Goal: Information Seeking & Learning: Compare options

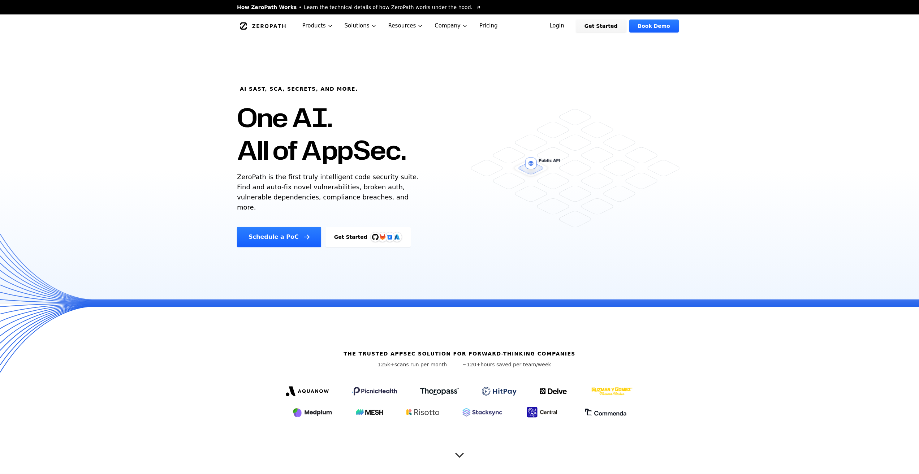
drag, startPoint x: 234, startPoint y: 103, endPoint x: 234, endPoint y: 212, distance: 108.4
click at [234, 212] on div "AI SAST, SCA, Secrets, and more. One AI. All of AppSec. ZeroPath is the first t…" at bounding box center [359, 153] width 263 height 188
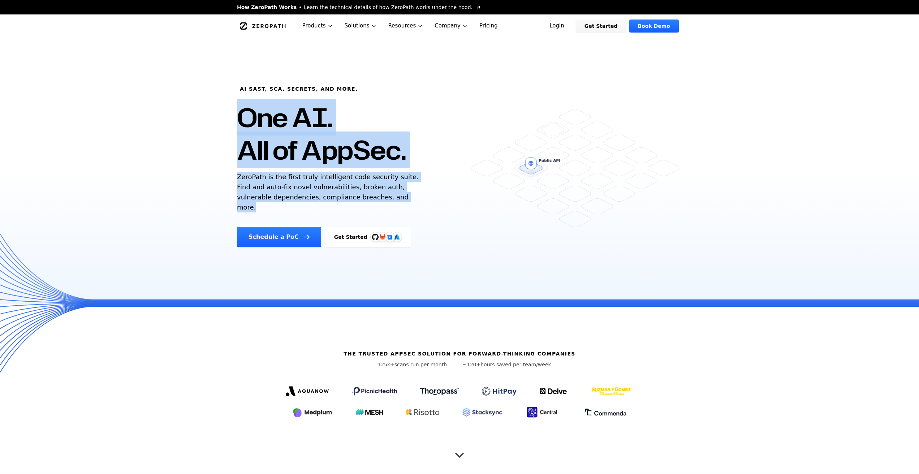
click at [234, 212] on div "AI SAST, SCA, Secrets, and more. One AI. All of AppSec. ZeroPath is the first t…" at bounding box center [359, 153] width 263 height 188
drag, startPoint x: 235, startPoint y: 177, endPoint x: 235, endPoint y: 132, distance: 45.5
click at [235, 132] on div "AI SAST, SCA, Secrets, and more. One AI. All of AppSec. ZeroPath is the first t…" at bounding box center [359, 153] width 263 height 188
drag, startPoint x: 236, startPoint y: 181, endPoint x: 234, endPoint y: 210, distance: 29.3
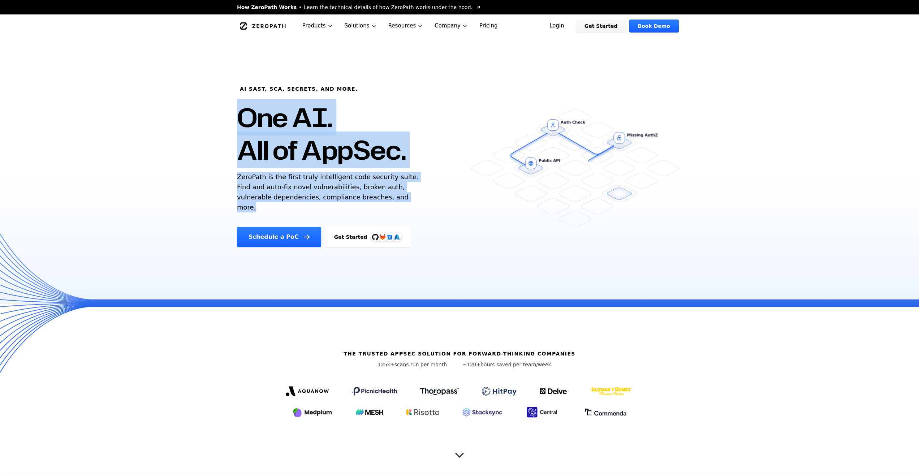
click at [234, 210] on div "AI SAST, SCA, Secrets, and more. One AI. All of AppSec. ZeroPath is the first t…" at bounding box center [359, 153] width 263 height 188
click at [371, 201] on p "ZeroPath is the first truly intelligent code security suite. Find and auto-fix …" at bounding box center [329, 192] width 185 height 40
drag, startPoint x: 377, startPoint y: 201, endPoint x: 218, endPoint y: 185, distance: 160.2
click at [218, 185] on div "AI SAST, SCA, Secrets, and more. One AI. All of AppSec. ZeroPath is the first t…" at bounding box center [459, 171] width 919 height 266
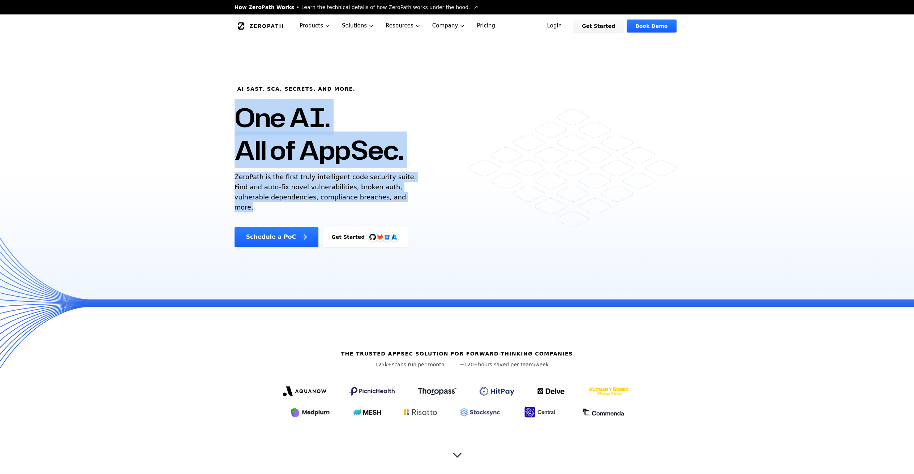
click at [479, 26] on link "Pricing" at bounding box center [486, 25] width 30 height 23
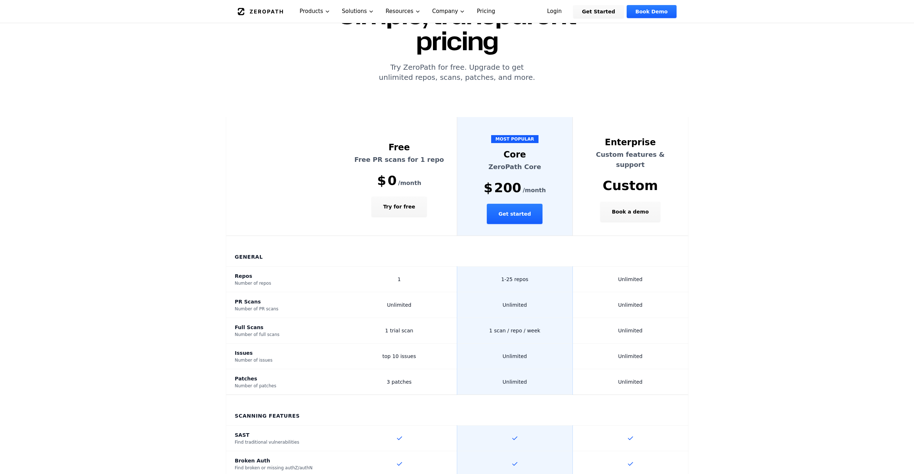
scroll to position [117, 0]
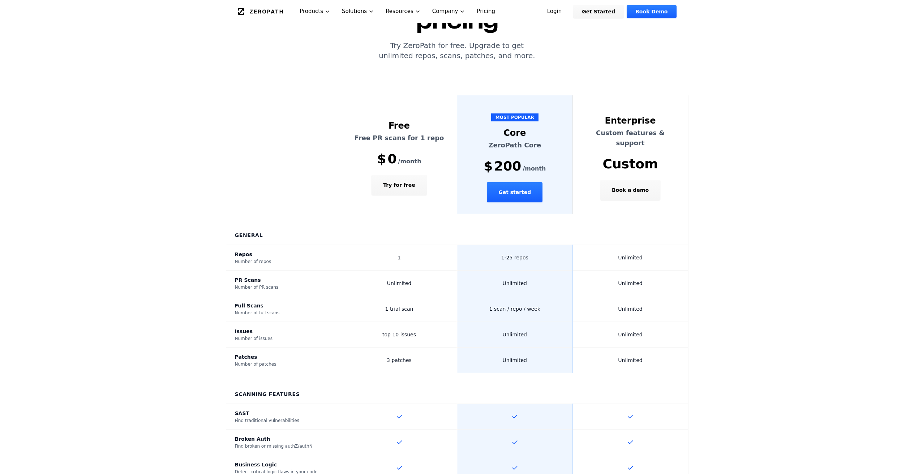
drag, startPoint x: 485, startPoint y: 144, endPoint x: 537, endPoint y: 145, distance: 52.0
click at [536, 159] on div "$ 200 /month" at bounding box center [515, 166] width 98 height 14
click at [496, 159] on div "$ 200 /month" at bounding box center [515, 166] width 98 height 14
click at [503, 159] on span "200" at bounding box center [507, 166] width 27 height 14
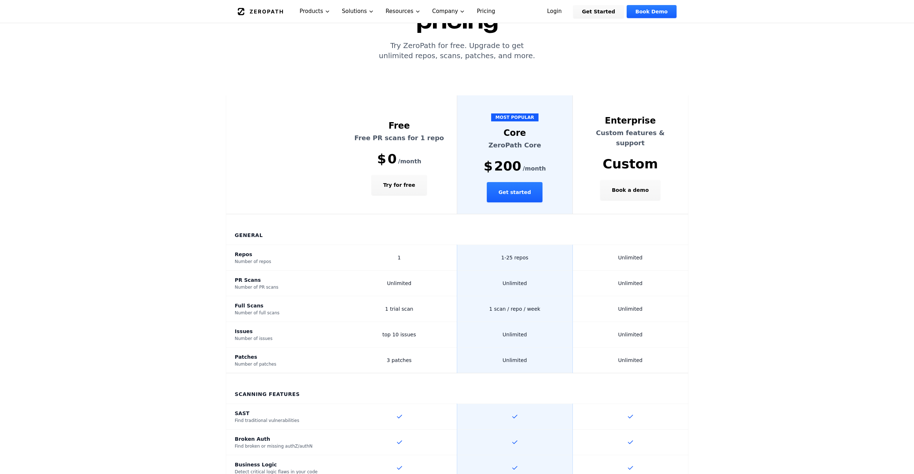
click at [477, 154] on th "MOST POPULAR Core ZeroPath Core $ 200 /month Get started" at bounding box center [515, 154] width 116 height 119
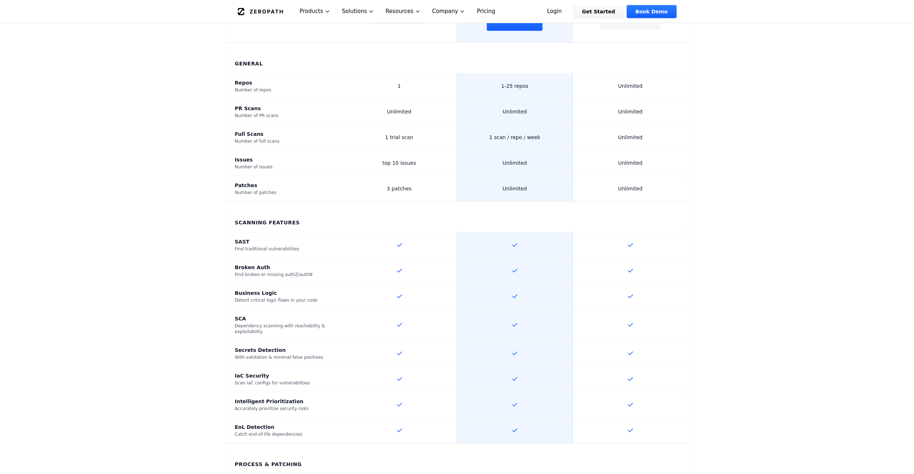
scroll to position [289, 0]
drag, startPoint x: 526, startPoint y: 129, endPoint x: 494, endPoint y: 141, distance: 34.1
click at [494, 150] on td "Unlimited" at bounding box center [515, 163] width 116 height 26
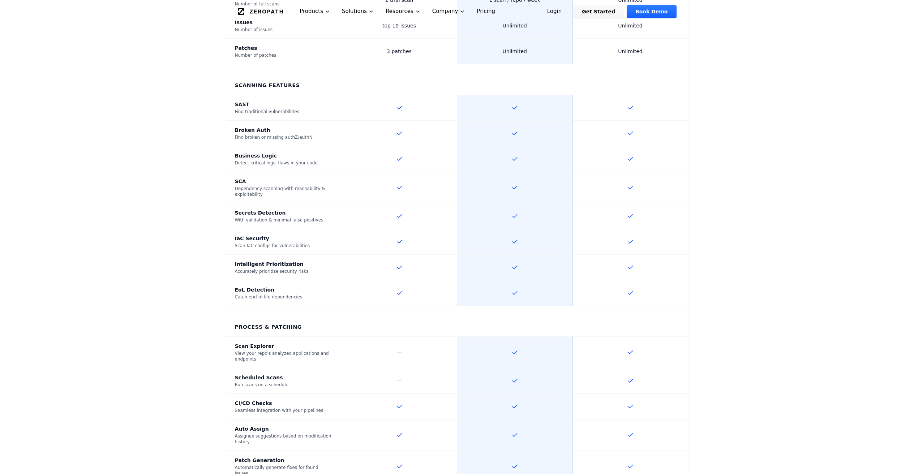
scroll to position [0, 0]
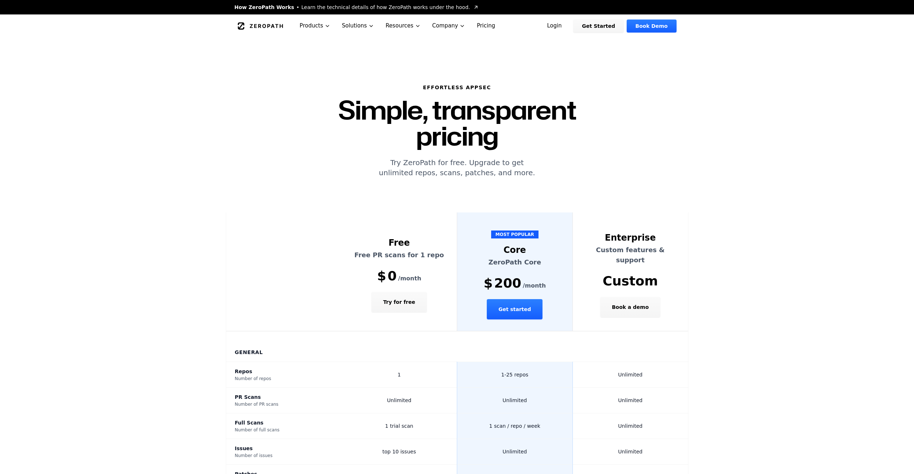
drag, startPoint x: 324, startPoint y: 218, endPoint x: 685, endPoint y: 270, distance: 364.7
click at [685, 270] on tr "Free Free PR scans for 1 repo $ 0 /month Try for free MOST POPULAR Core ZeroPat…" at bounding box center [457, 272] width 462 height 119
click at [685, 270] on th "Enterprise Custom features & support Custom Book a demo" at bounding box center [630, 272] width 116 height 119
drag, startPoint x: 686, startPoint y: 292, endPoint x: 468, endPoint y: 139, distance: 266.5
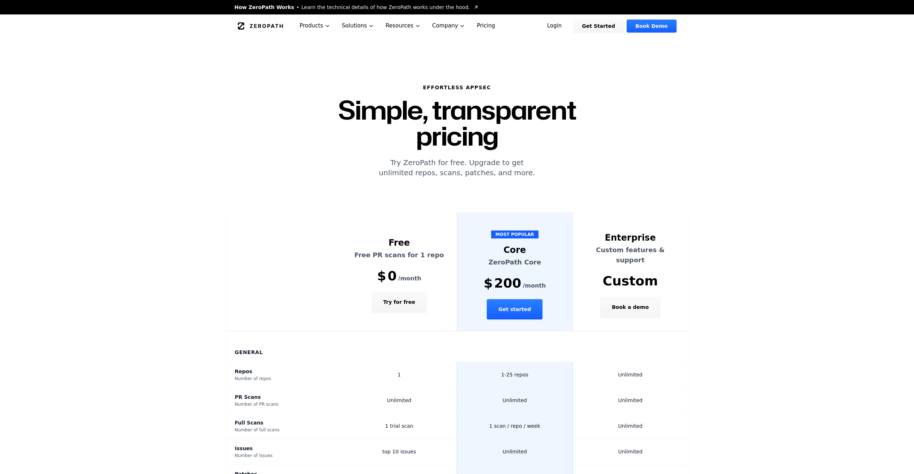
click at [409, 213] on th "Free Free PR scans for 1 repo $ 0 /month Try for free" at bounding box center [400, 272] width 116 height 119
drag, startPoint x: 409, startPoint y: 194, endPoint x: 652, endPoint y: 293, distance: 261.9
click at [652, 293] on tr "Free Free PR scans for 1 repo $ 0 /month Try for free MOST POPULAR Core ZeroPat…" at bounding box center [457, 272] width 462 height 119
click at [652, 293] on th "Enterprise Custom features & support Custom Book a demo" at bounding box center [630, 272] width 116 height 119
drag, startPoint x: 668, startPoint y: 293, endPoint x: 385, endPoint y: 206, distance: 295.8
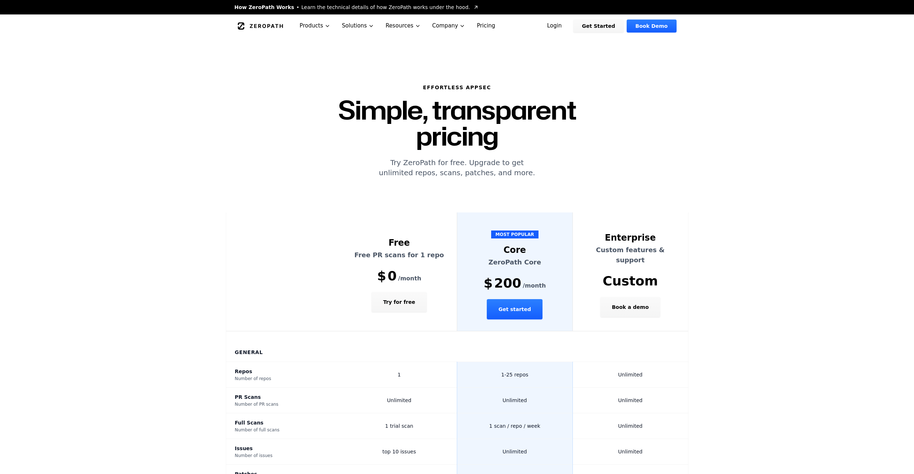
click at [385, 213] on tr "Free Free PR scans for 1 repo $ 0 /month Try for free MOST POPULAR Core ZeroPat…" at bounding box center [457, 272] width 462 height 119
click at [385, 213] on th "Free Free PR scans for 1 repo $ 0 /month Try for free" at bounding box center [400, 272] width 116 height 119
